Goal: Check status

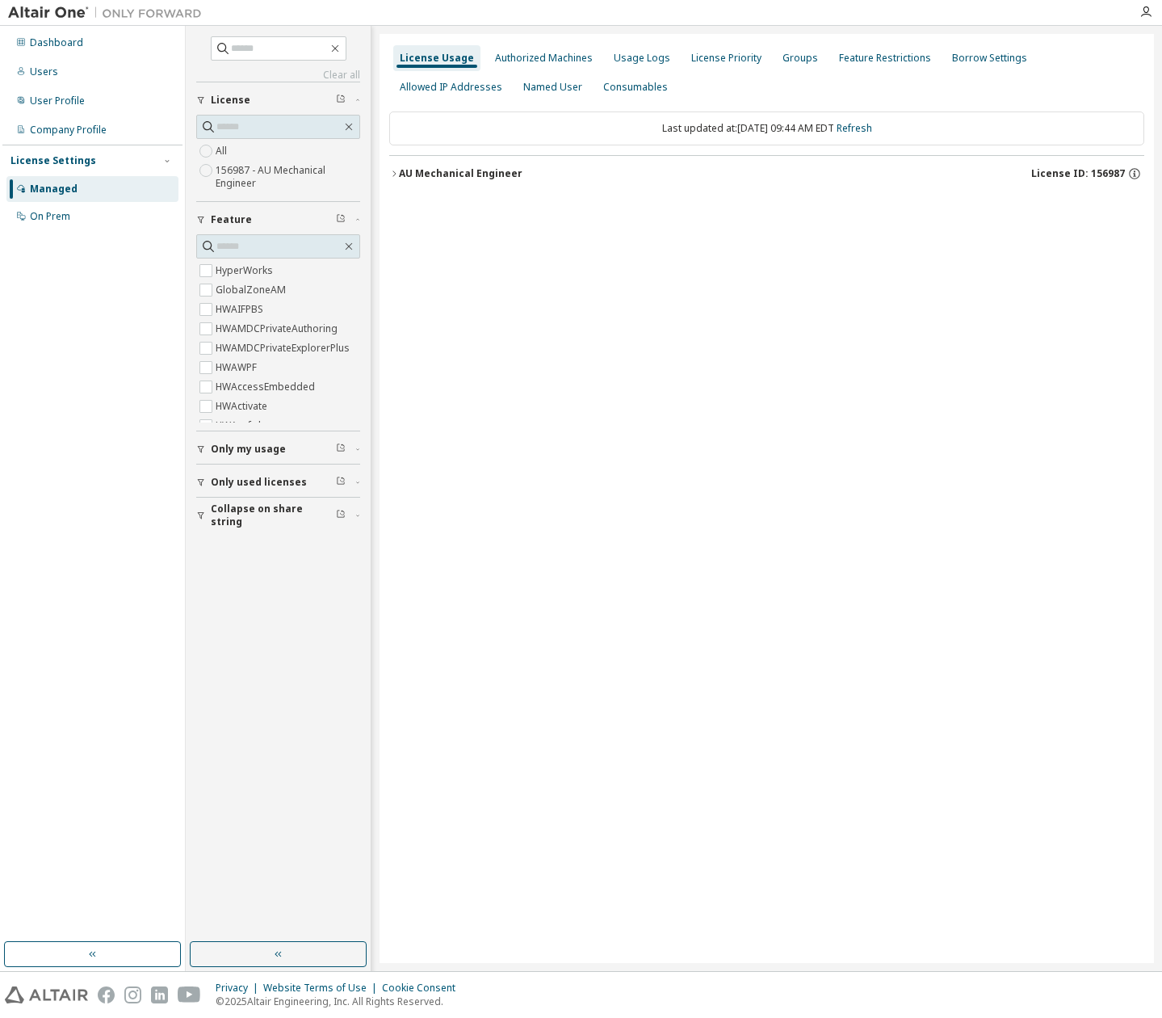
click at [395, 174] on icon "button" at bounding box center [394, 174] width 10 height 10
click at [393, 174] on icon "button" at bounding box center [394, 174] width 10 height 10
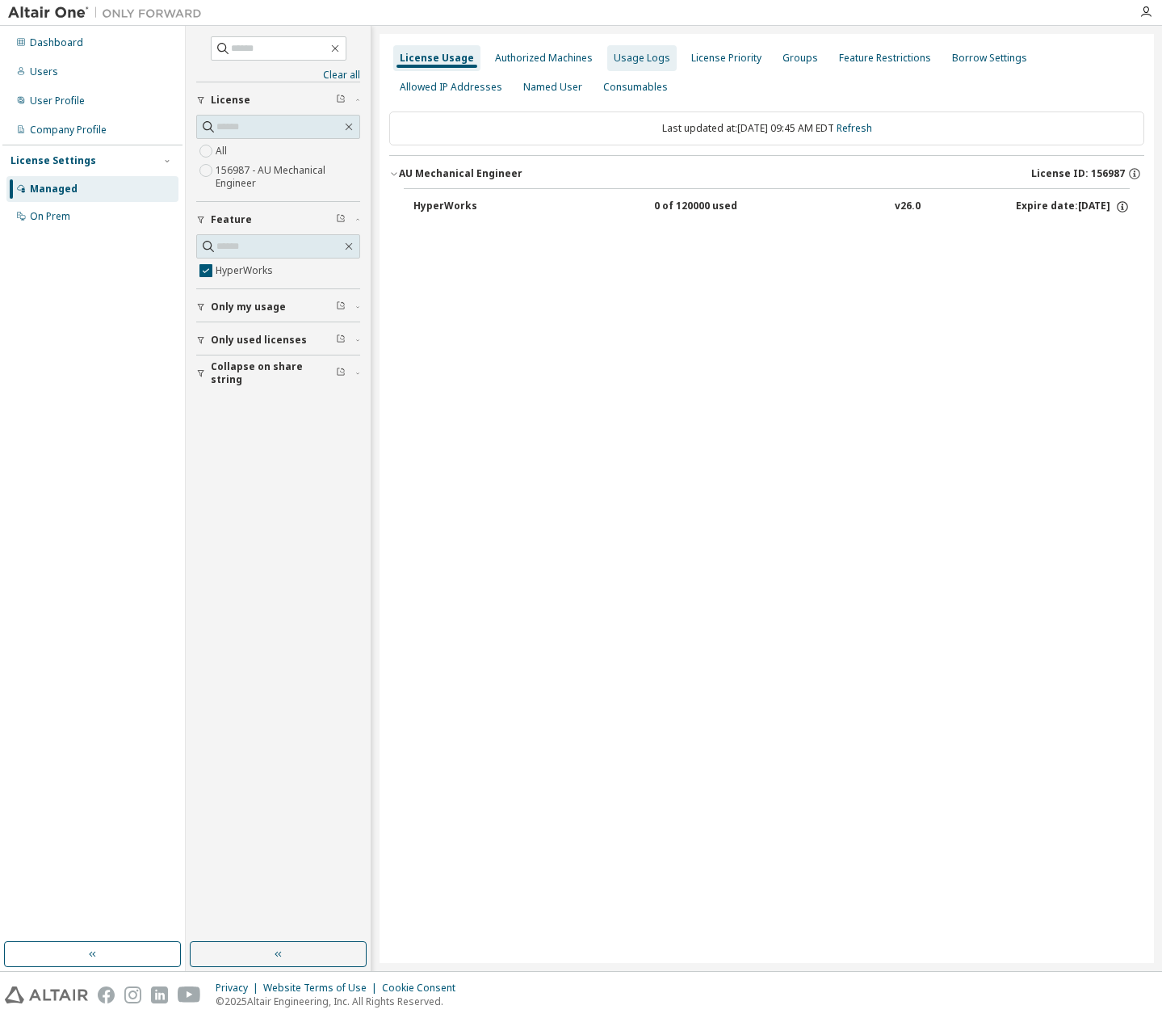
click at [641, 58] on div "Usage Logs" at bounding box center [642, 58] width 57 height 13
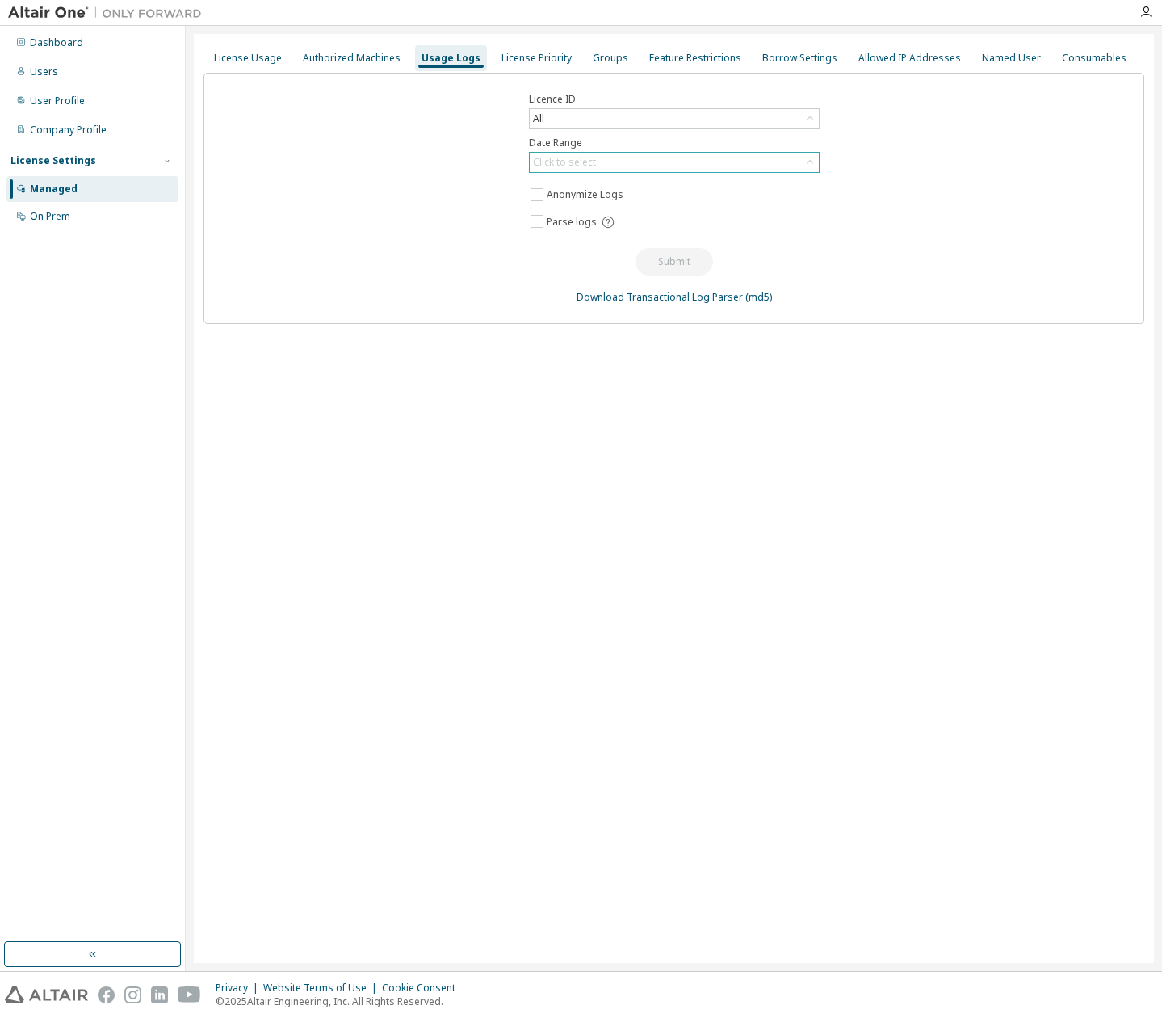
click at [601, 169] on div "Click to select" at bounding box center [674, 162] width 289 height 19
click at [573, 206] on li "Last 30 days" at bounding box center [674, 207] width 286 height 21
click at [45, 217] on div "On Prem" at bounding box center [50, 216] width 40 height 13
